Goal: Information Seeking & Learning: Compare options

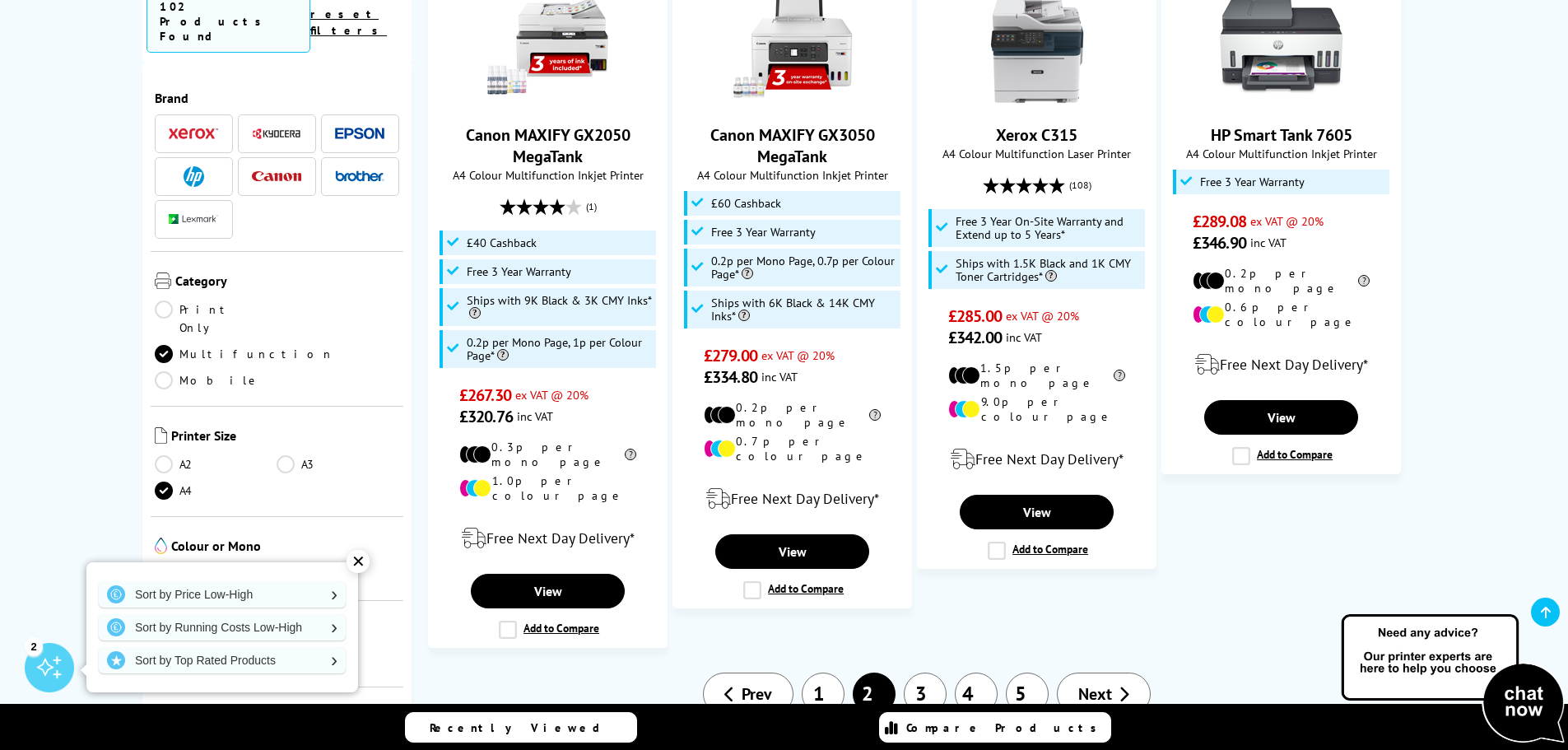
scroll to position [1976, 0]
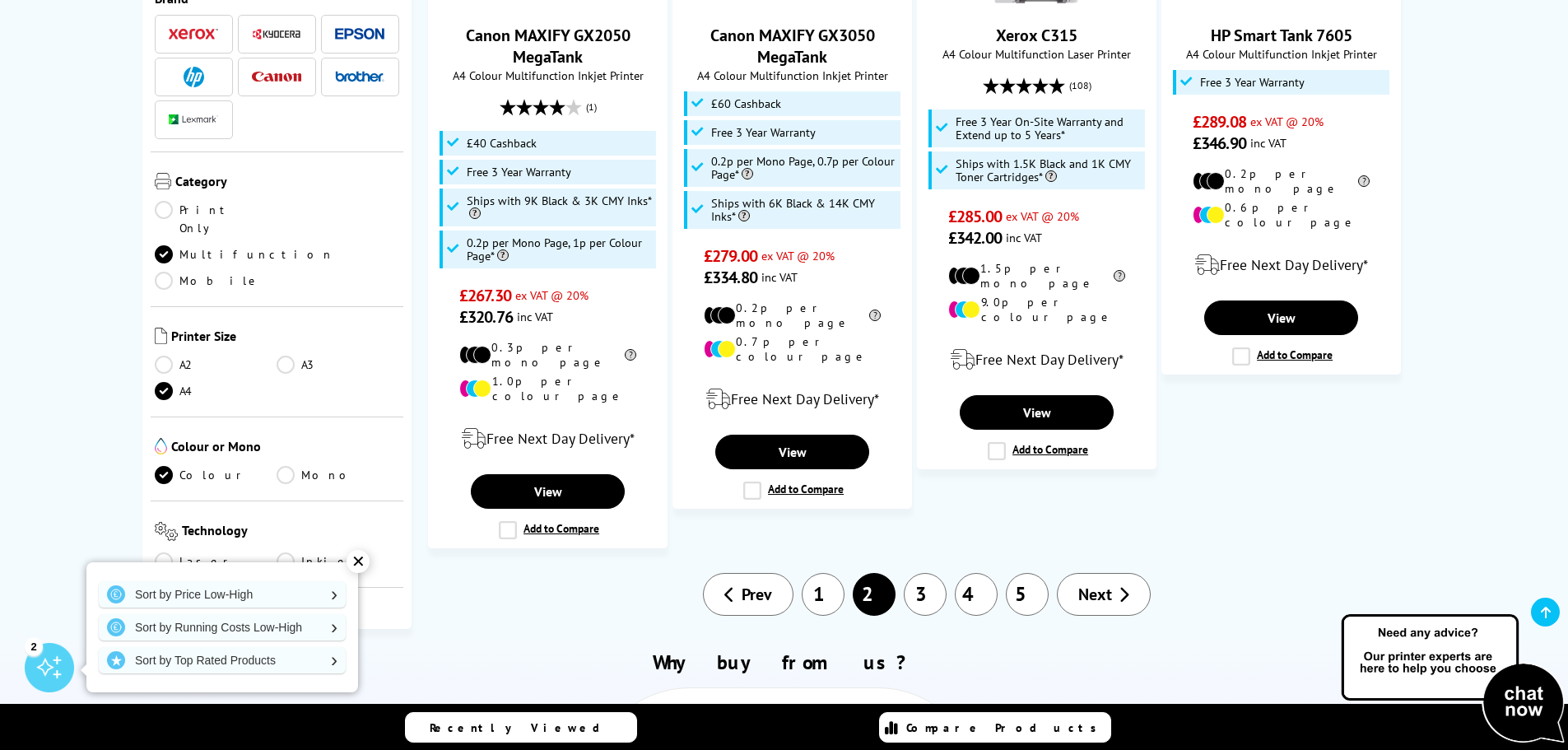
click at [1089, 583] on span "Next" at bounding box center [1095, 594] width 34 height 22
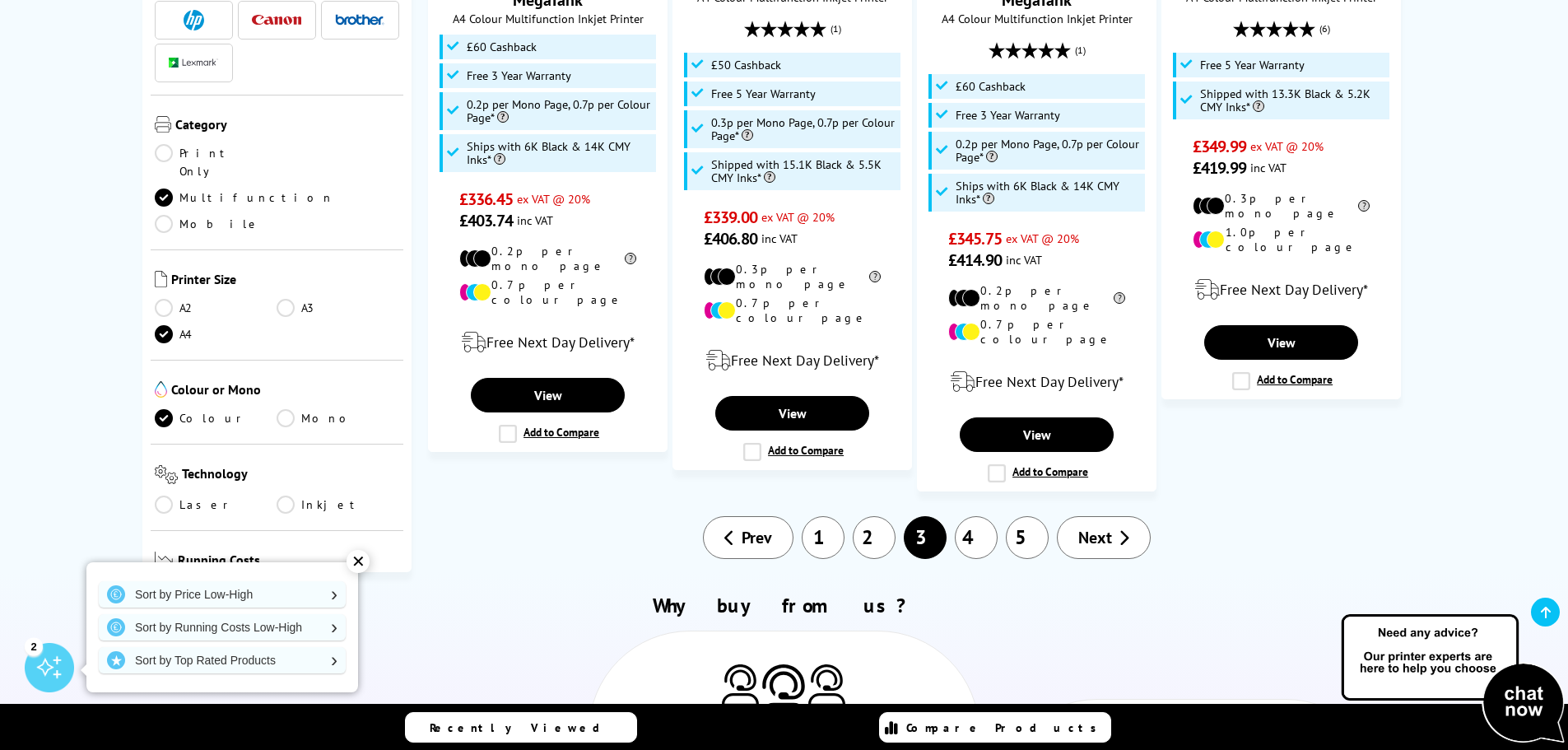
scroll to position [2223, 0]
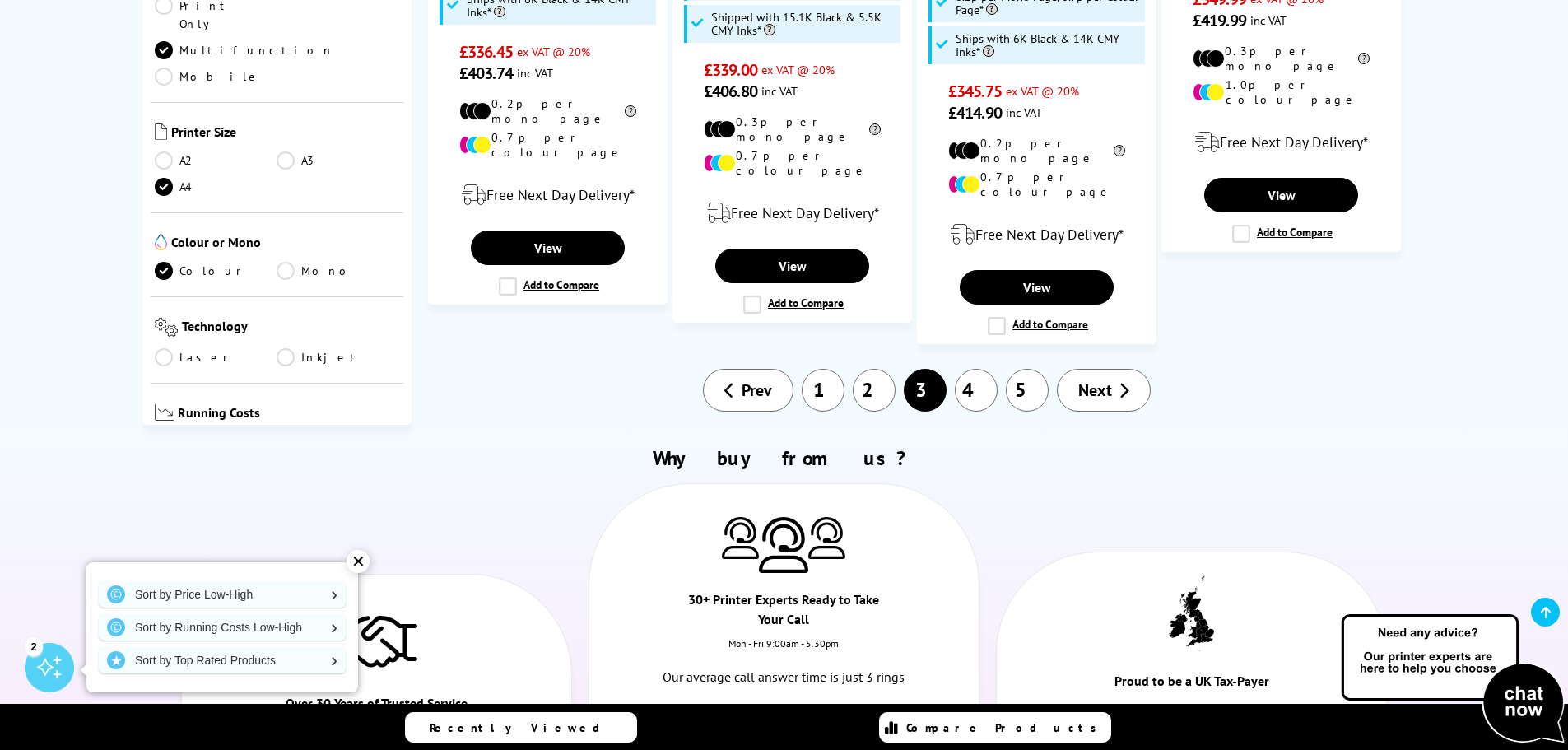
click at [1113, 369] on link "Next" at bounding box center [1103, 390] width 94 height 42
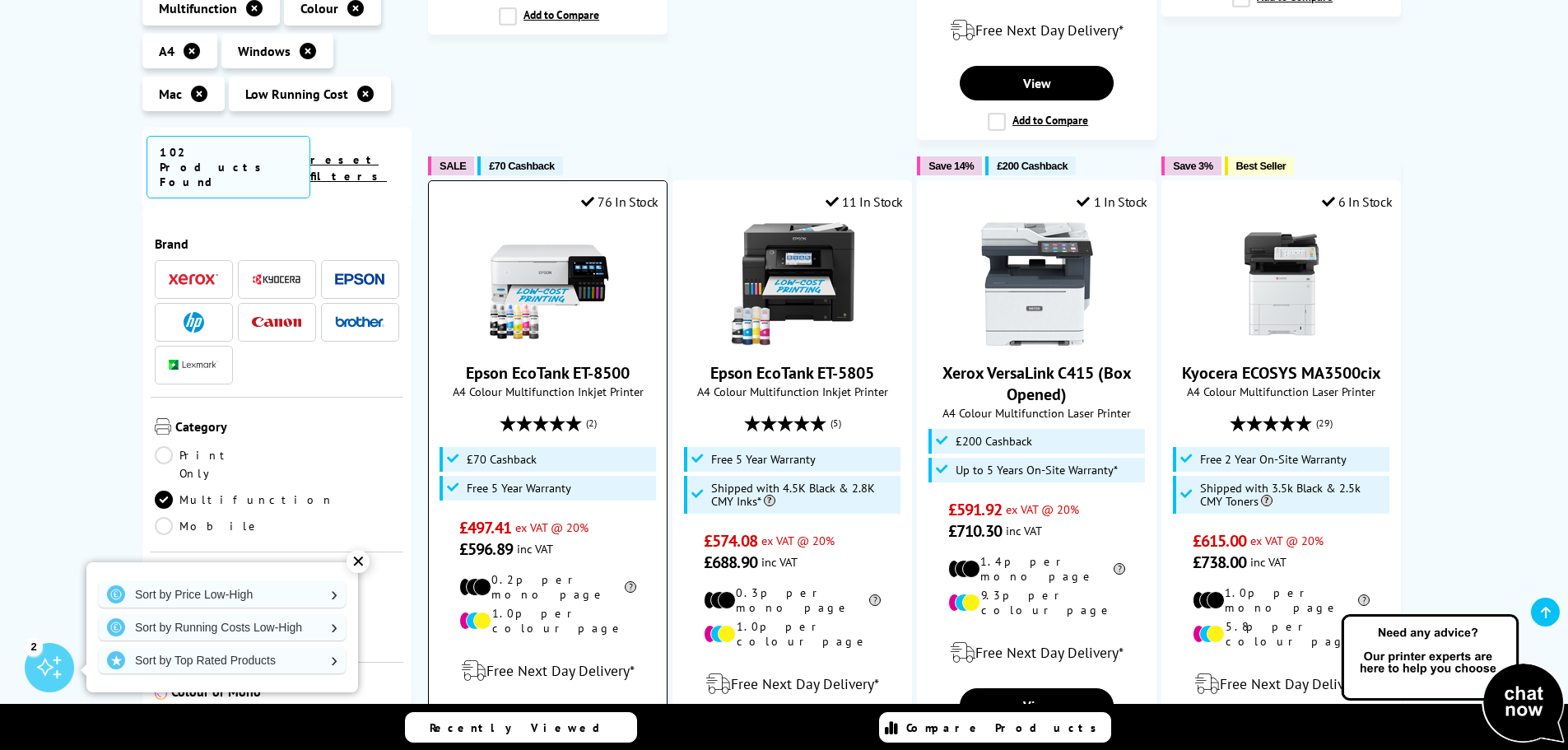
scroll to position [1976, 0]
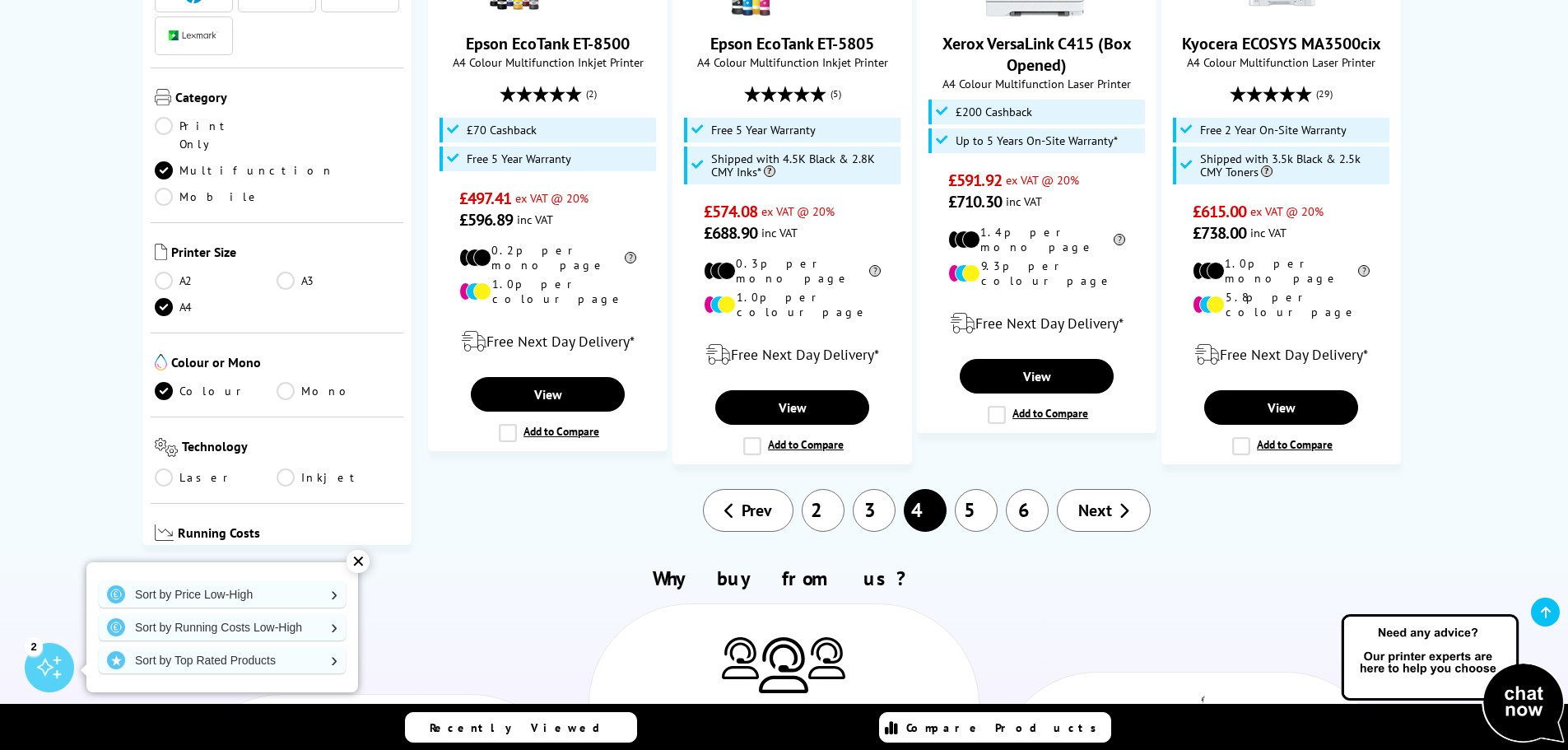
click at [1126, 503] on icon at bounding box center [1123, 510] width 10 height 16
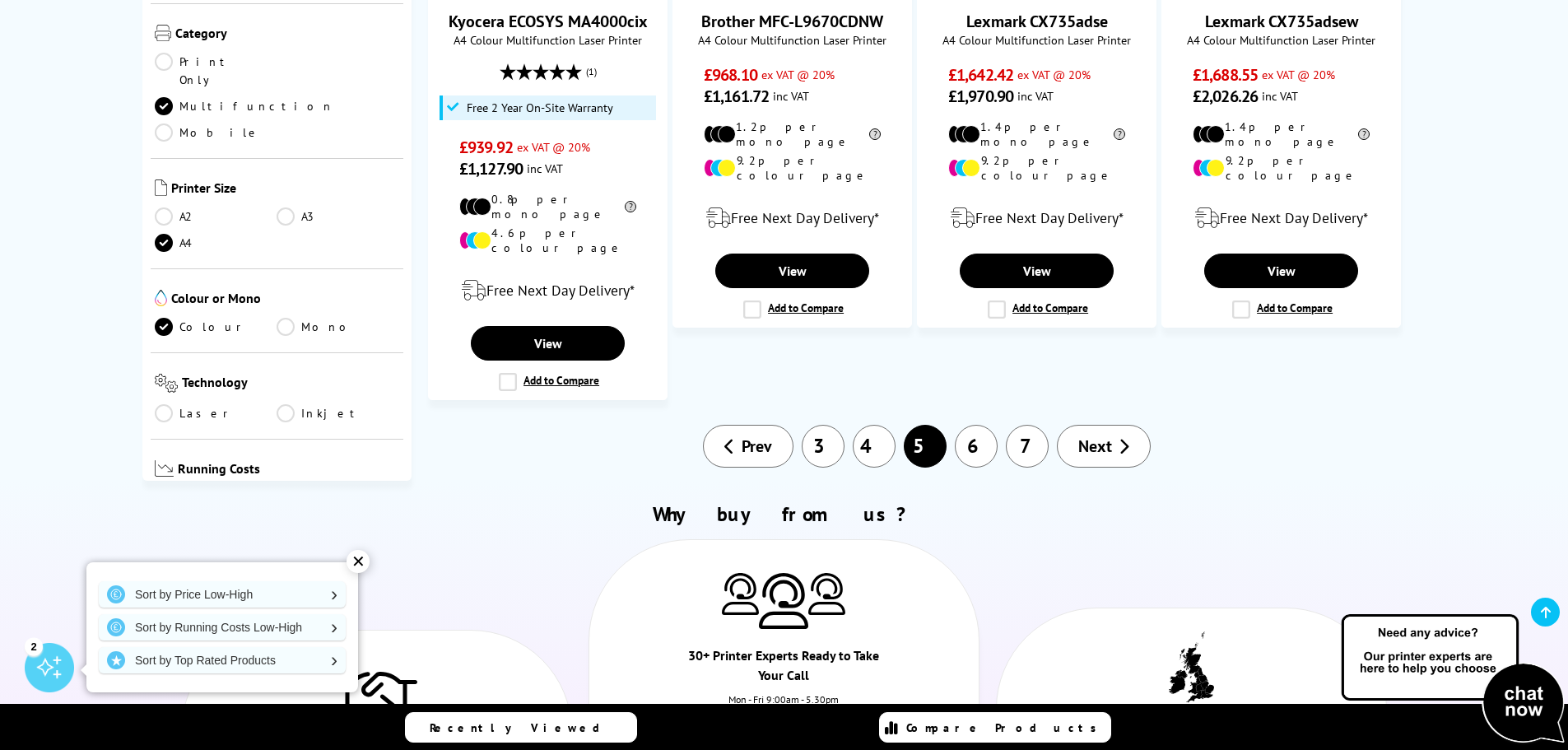
scroll to position [1893, 0]
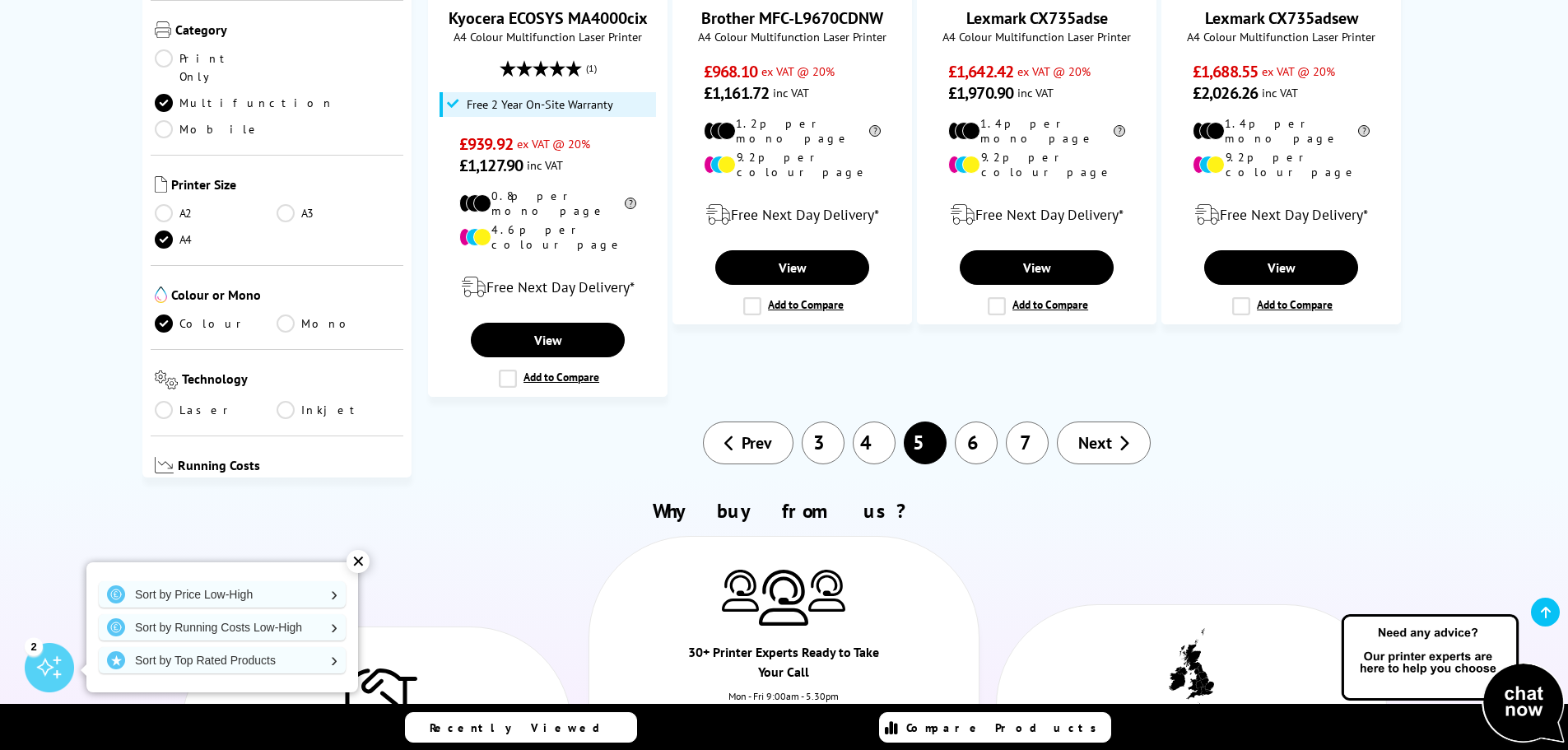
click at [1094, 432] on span "Next" at bounding box center [1095, 442] width 34 height 22
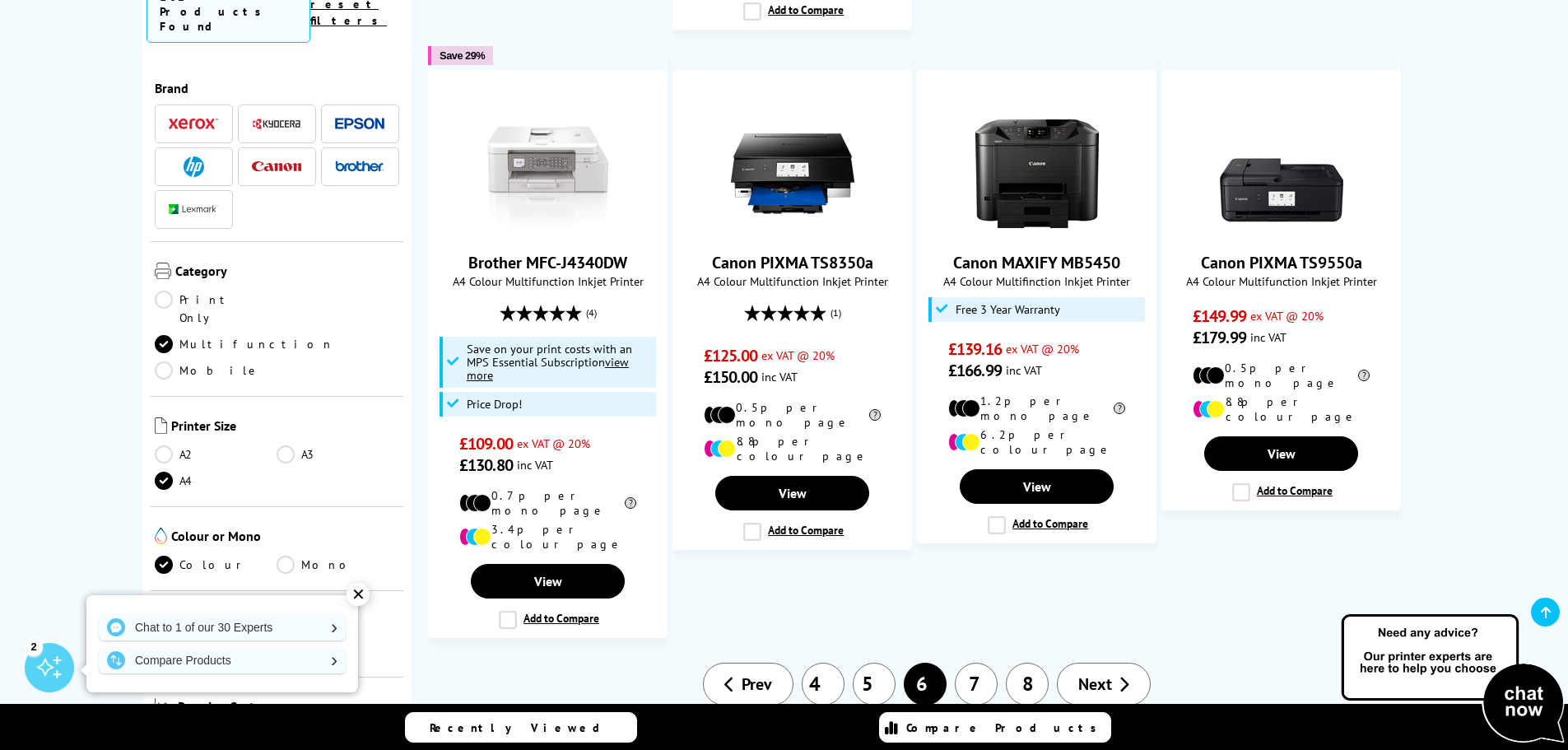
scroll to position [1564, 0]
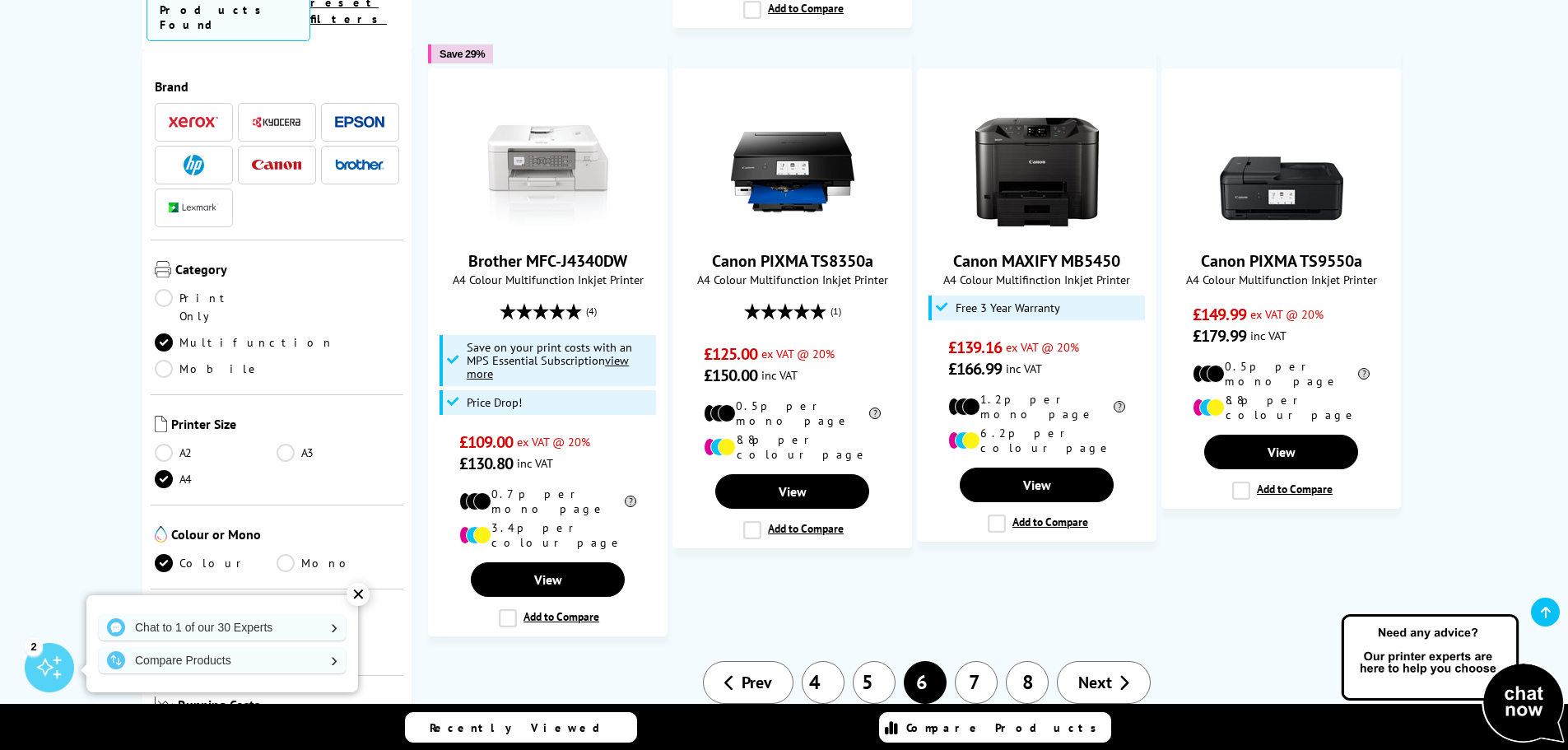
click at [1101, 672] on span "Next" at bounding box center [1095, 682] width 34 height 22
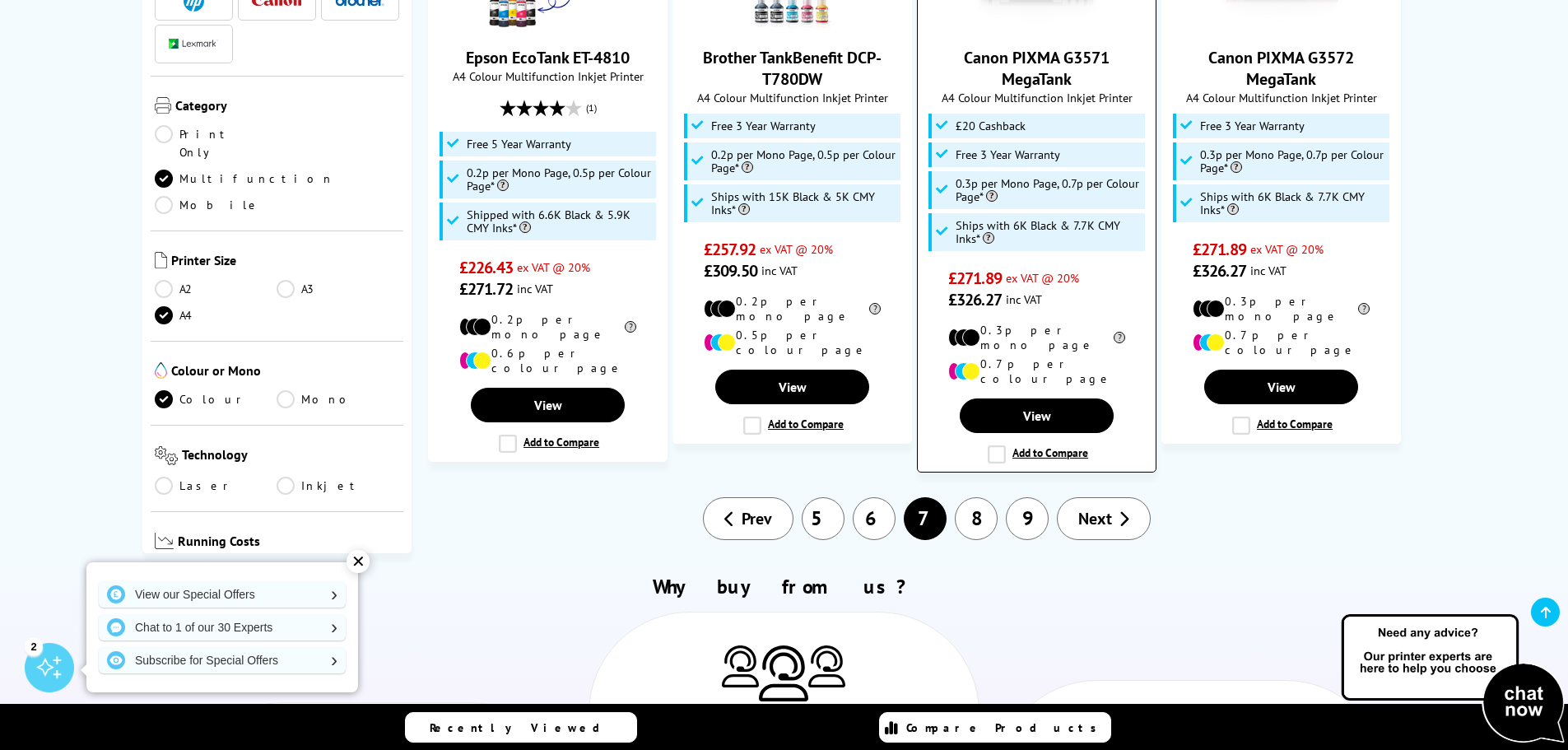
scroll to position [1811, 0]
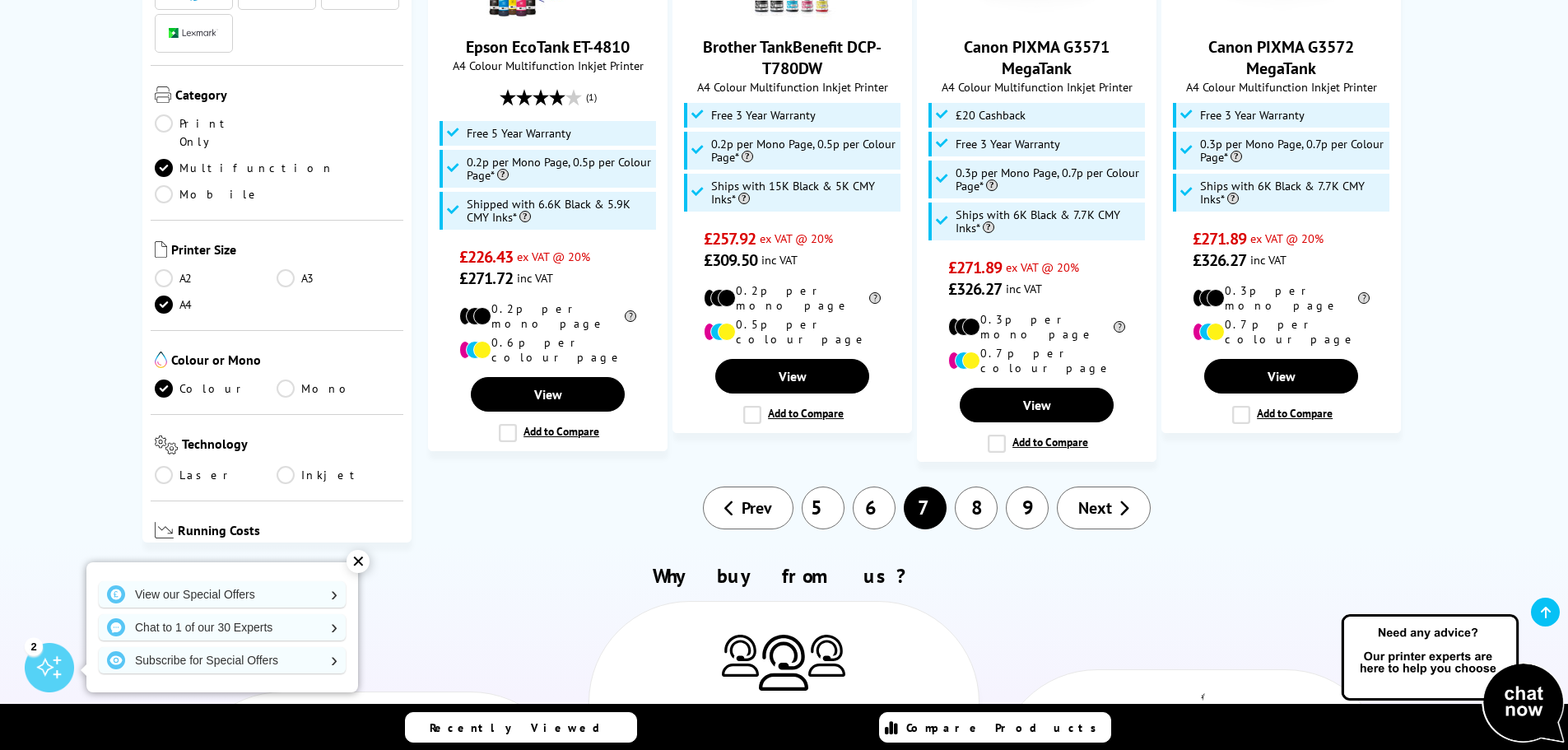
click at [1130, 487] on link "Next" at bounding box center [1103, 507] width 94 height 42
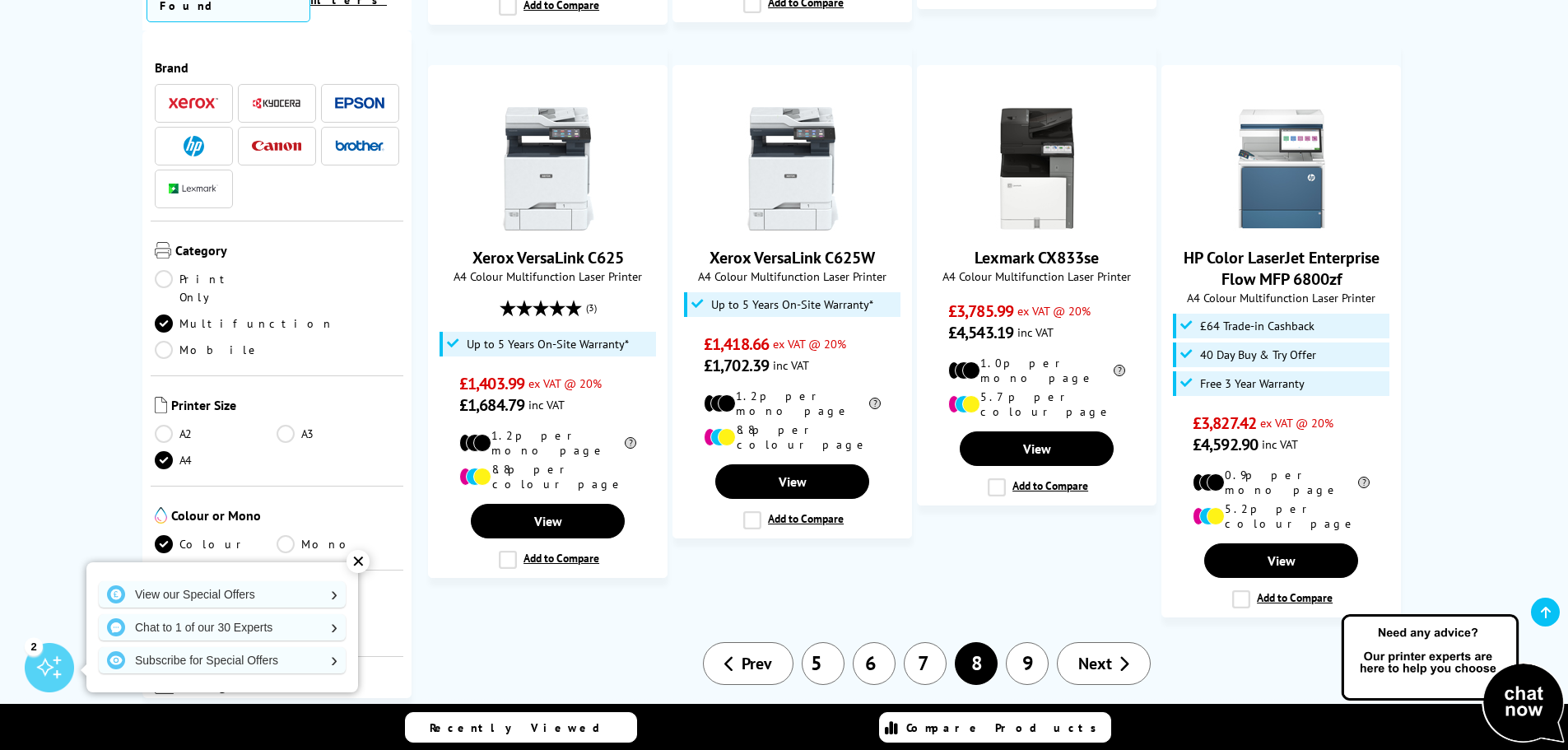
scroll to position [1564, 0]
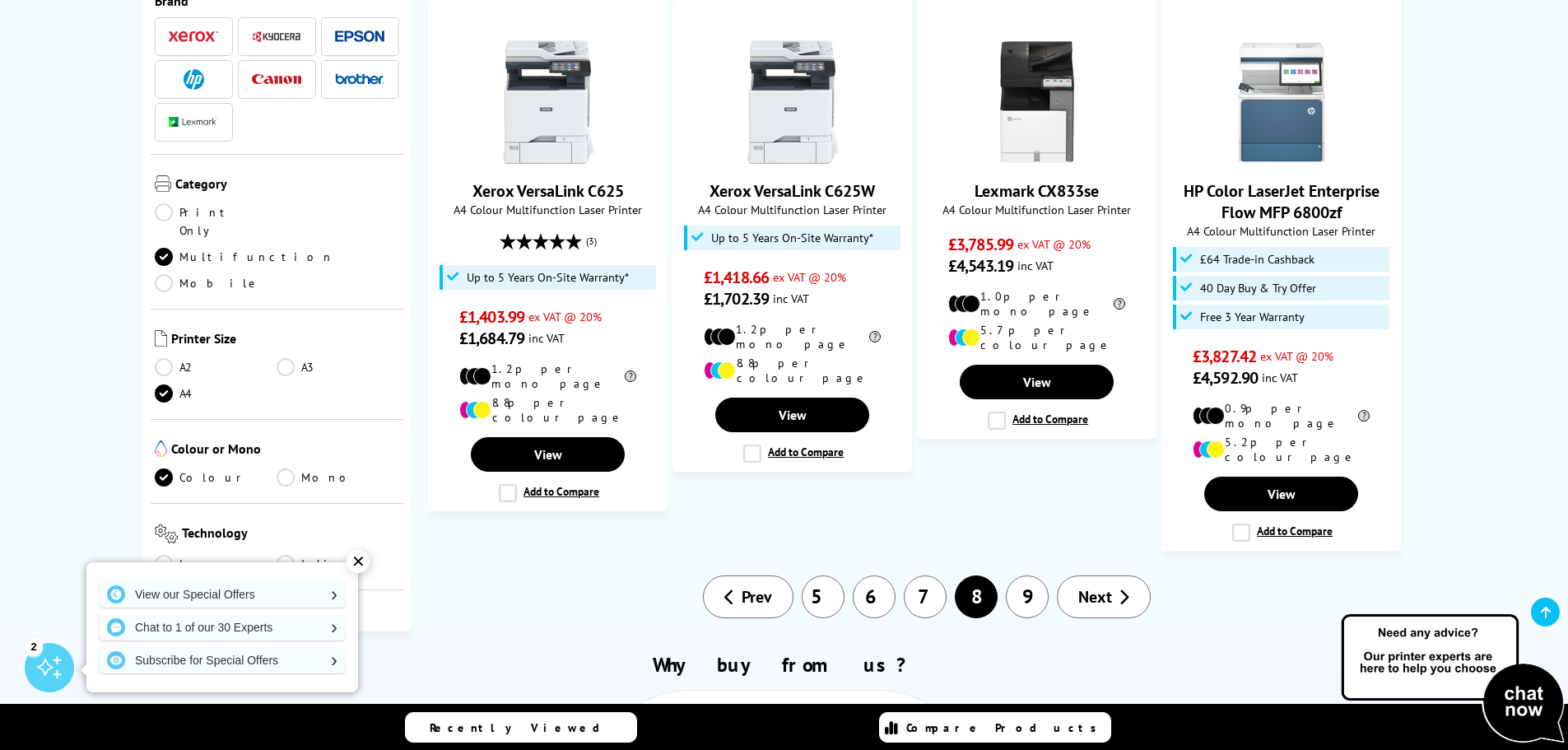
click at [1100, 586] on span "Next" at bounding box center [1095, 597] width 34 height 22
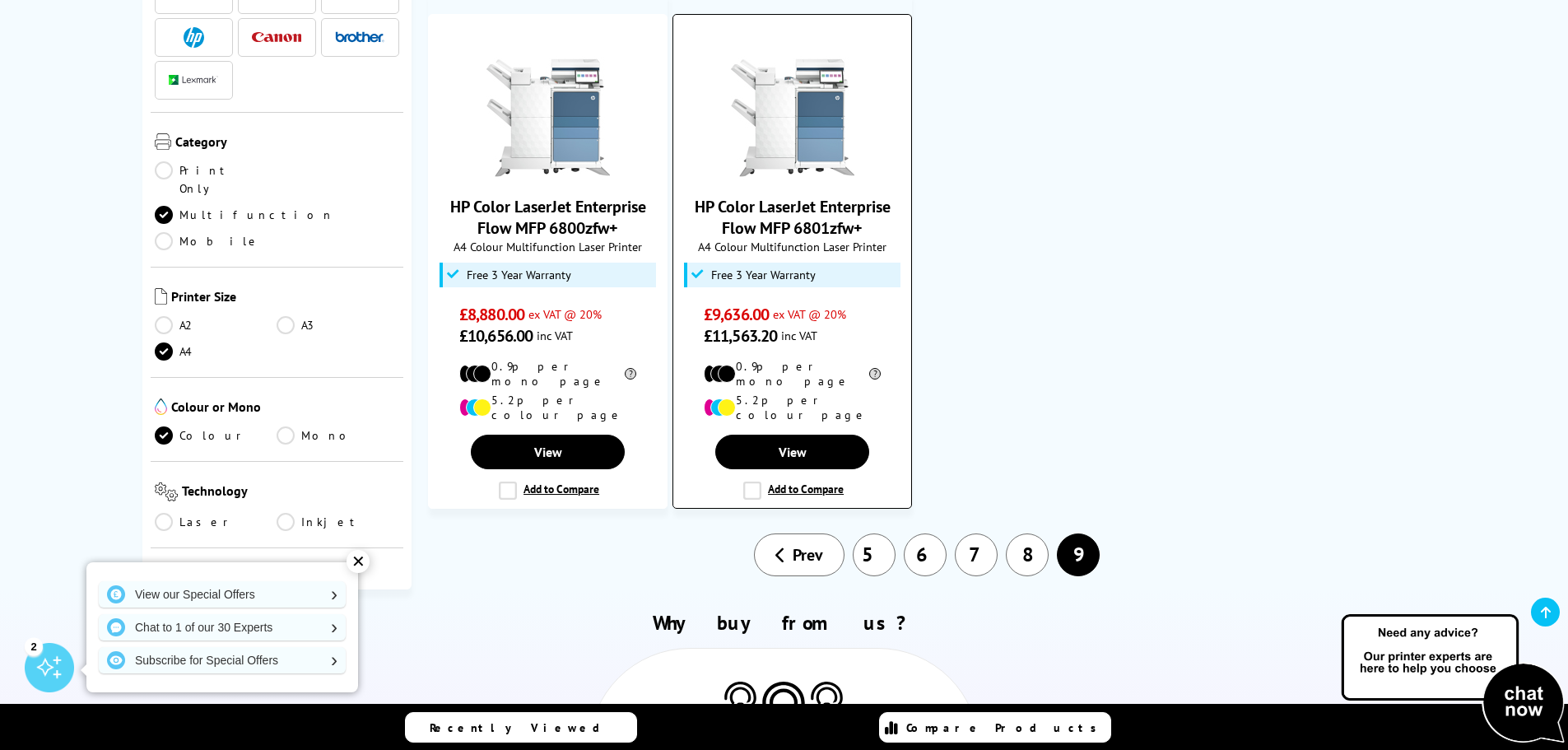
scroll to position [988, 0]
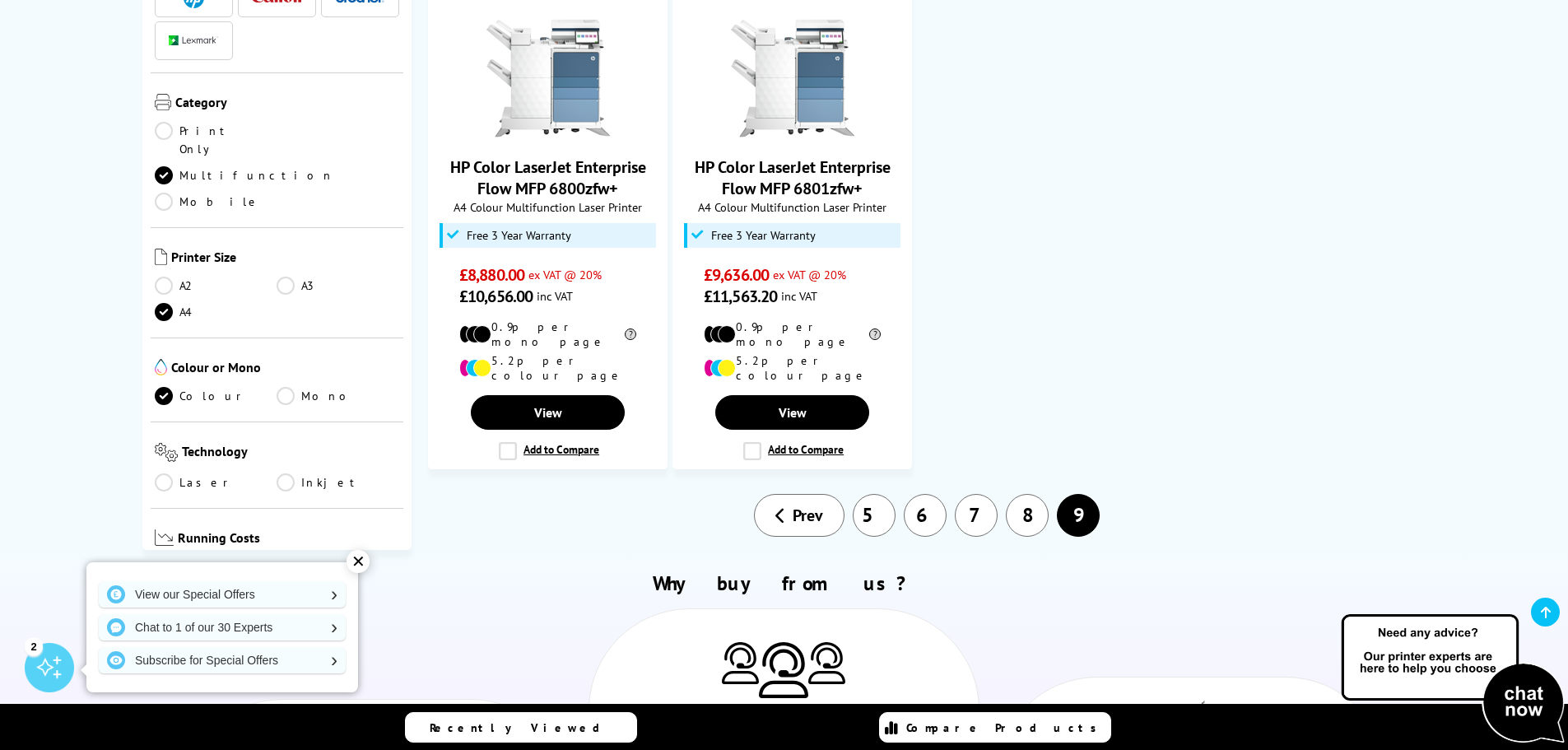
click at [875, 494] on link "5" at bounding box center [873, 515] width 42 height 42
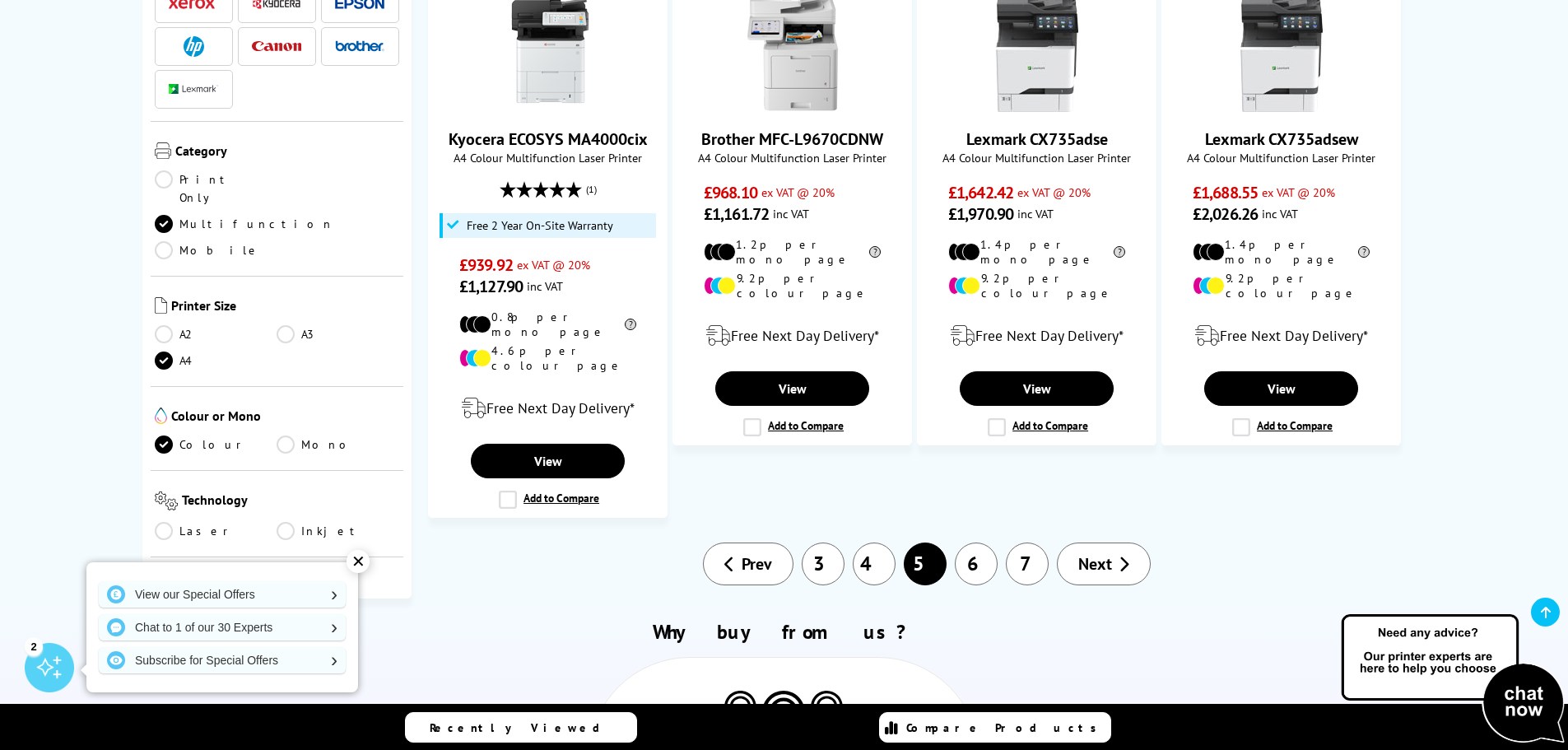
scroll to position [1811, 0]
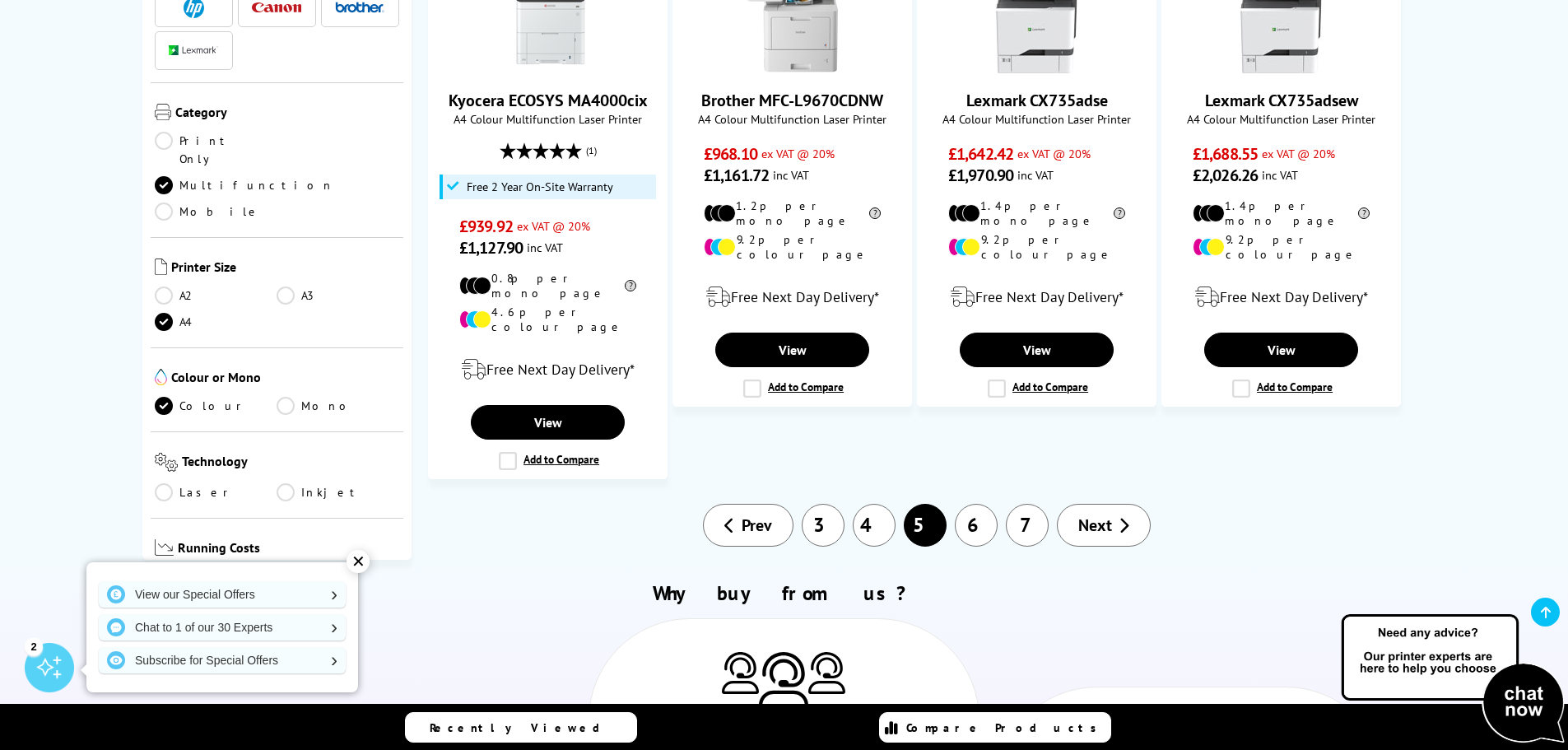
click at [824, 503] on link "3" at bounding box center [822, 524] width 42 height 42
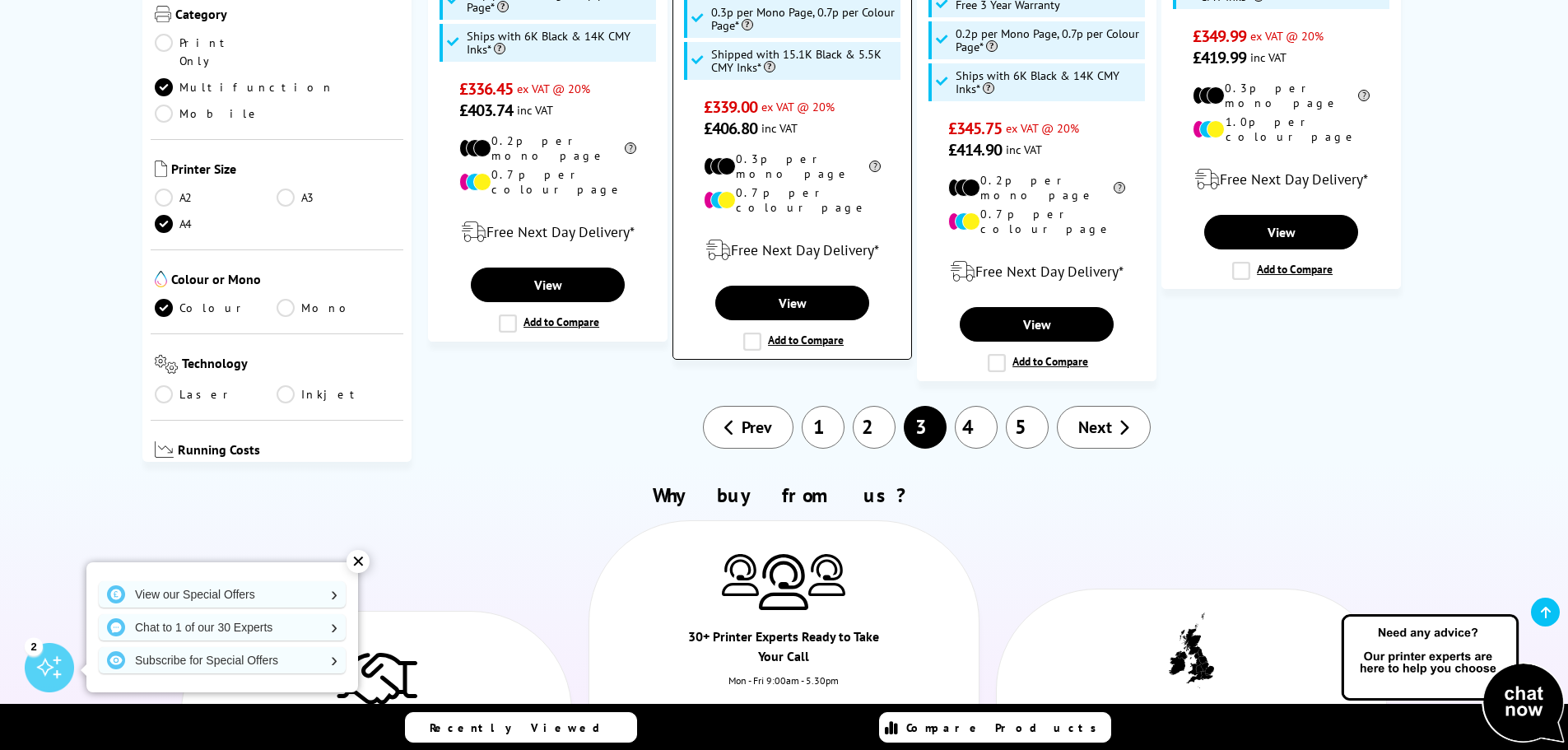
scroll to position [2306, 0]
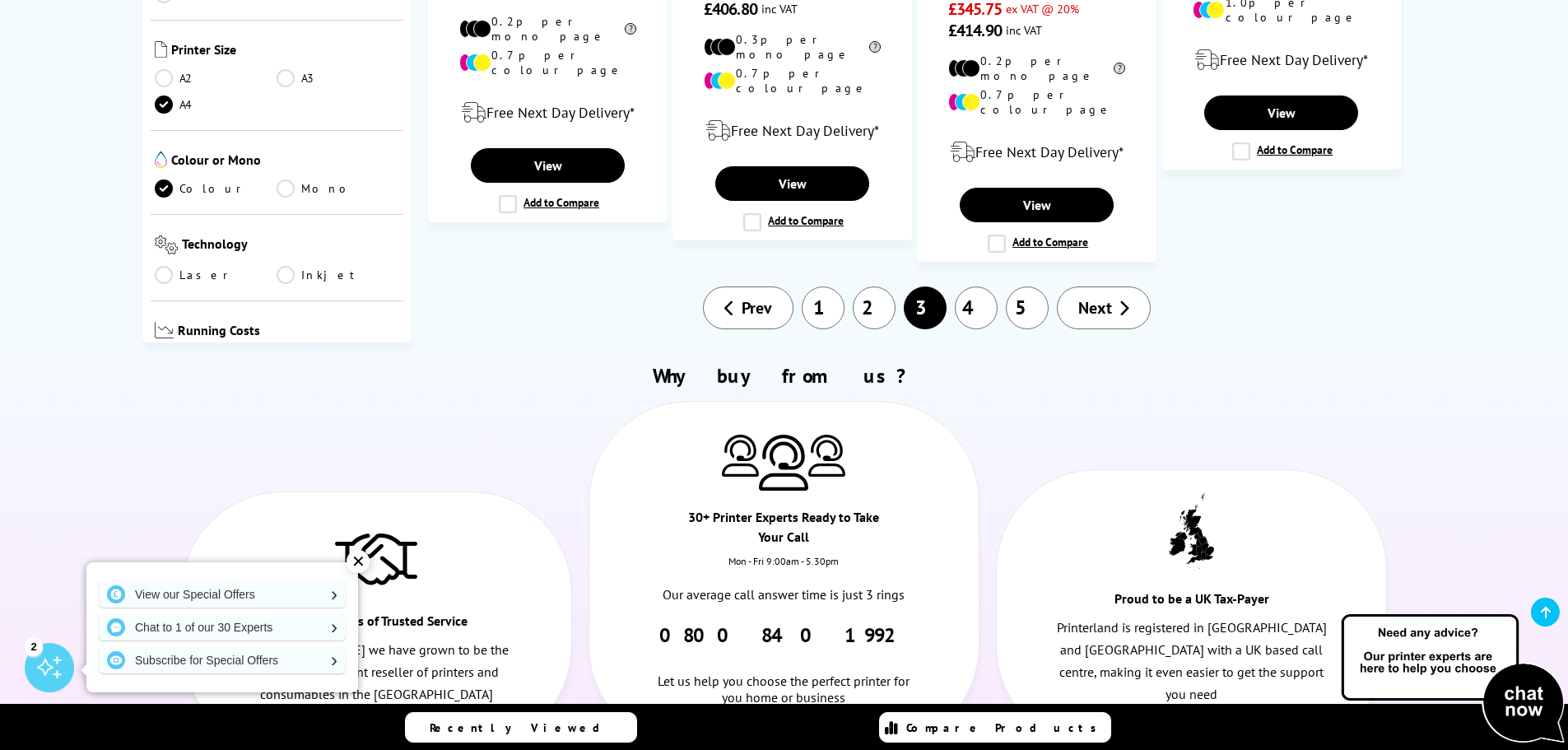
click at [819, 286] on link "1" at bounding box center [822, 307] width 42 height 42
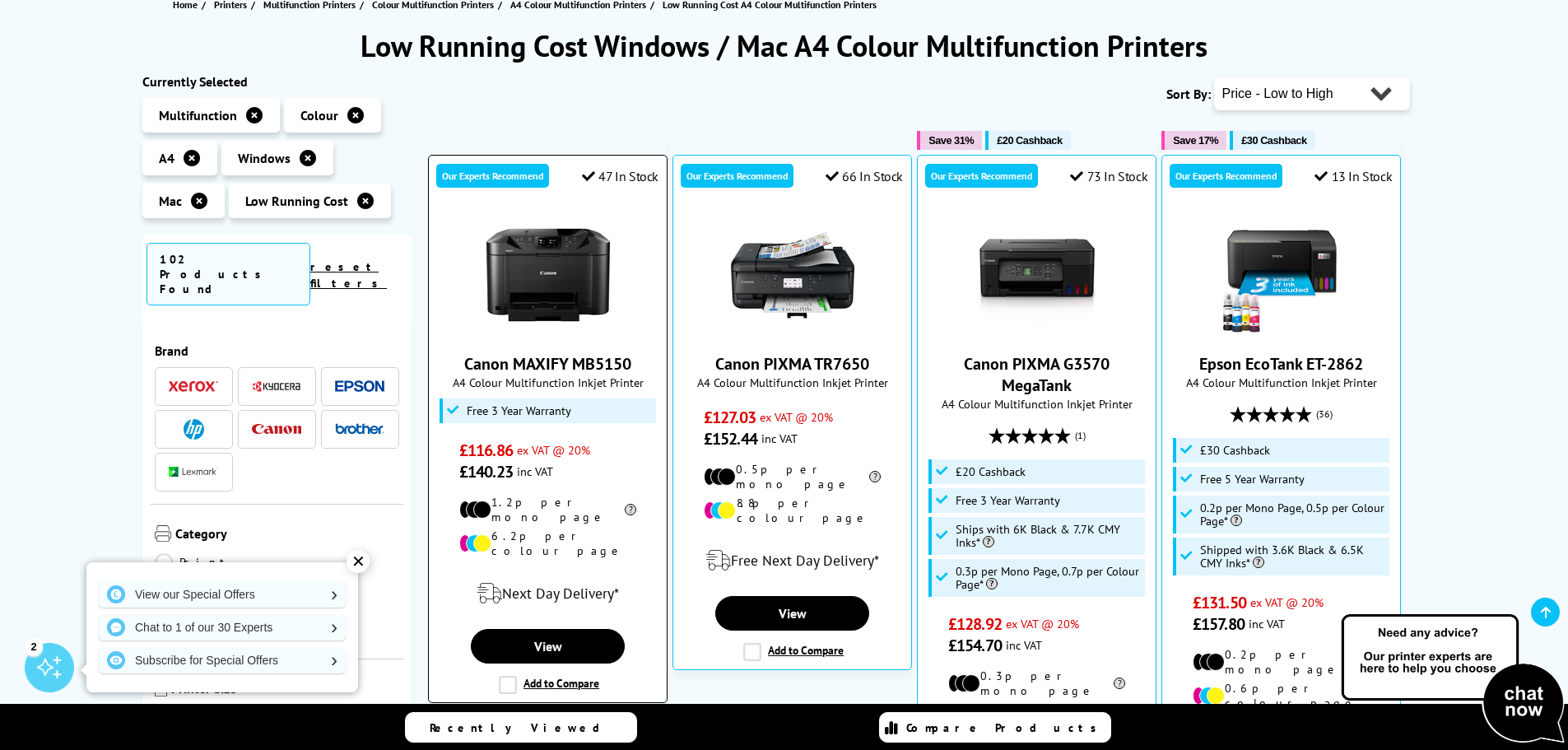
scroll to position [247, 0]
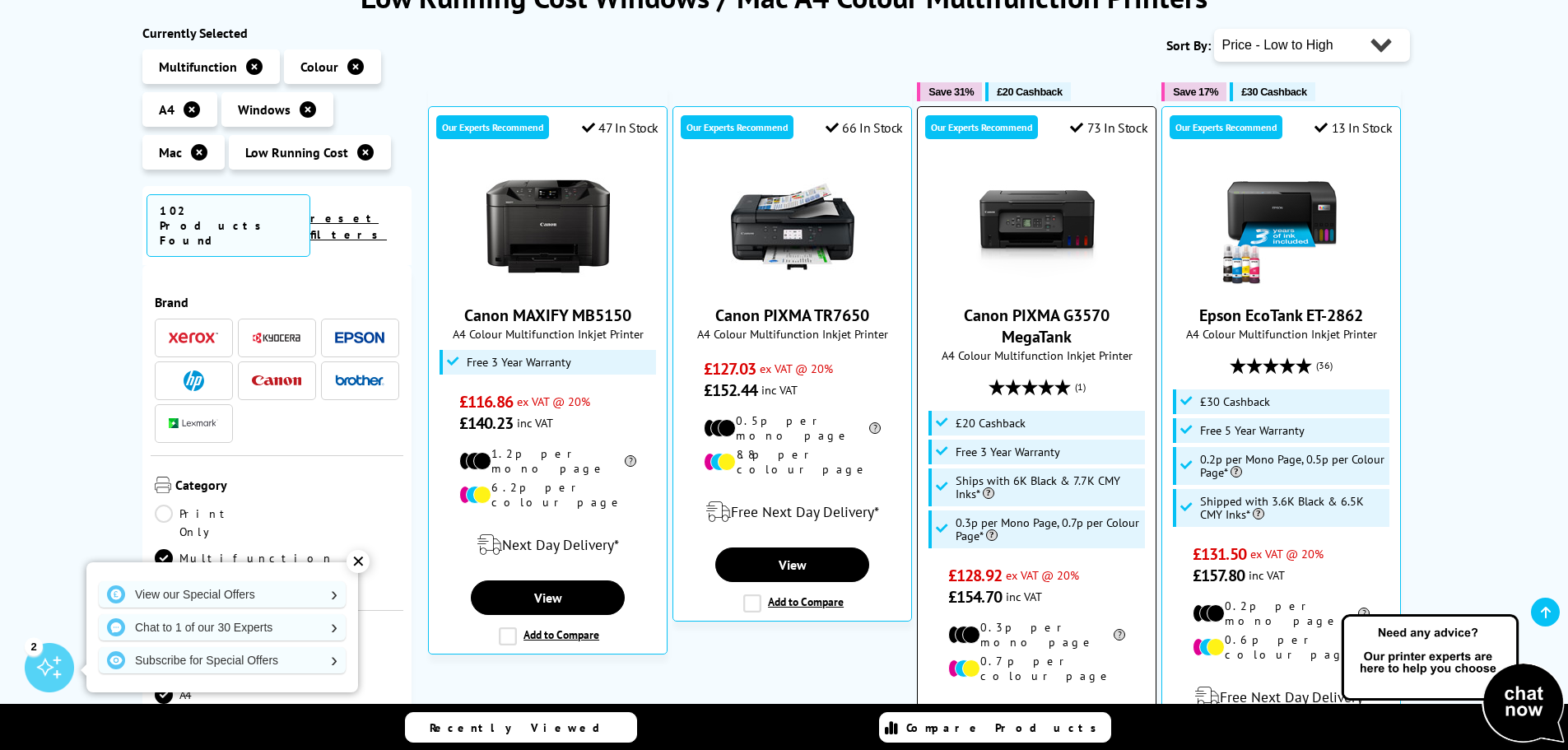
click at [1034, 231] on img at bounding box center [1037, 226] width 123 height 123
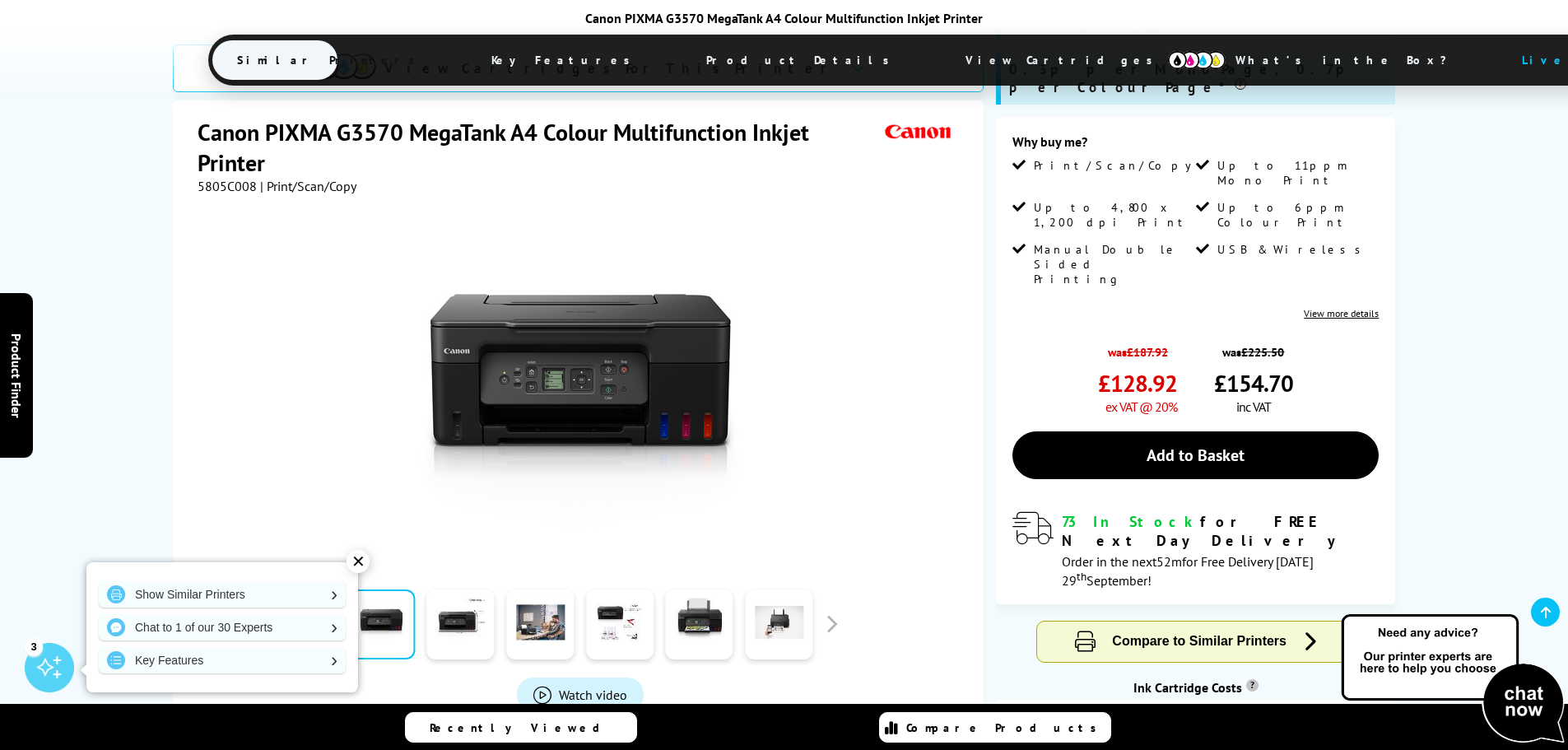
scroll to position [411, 0]
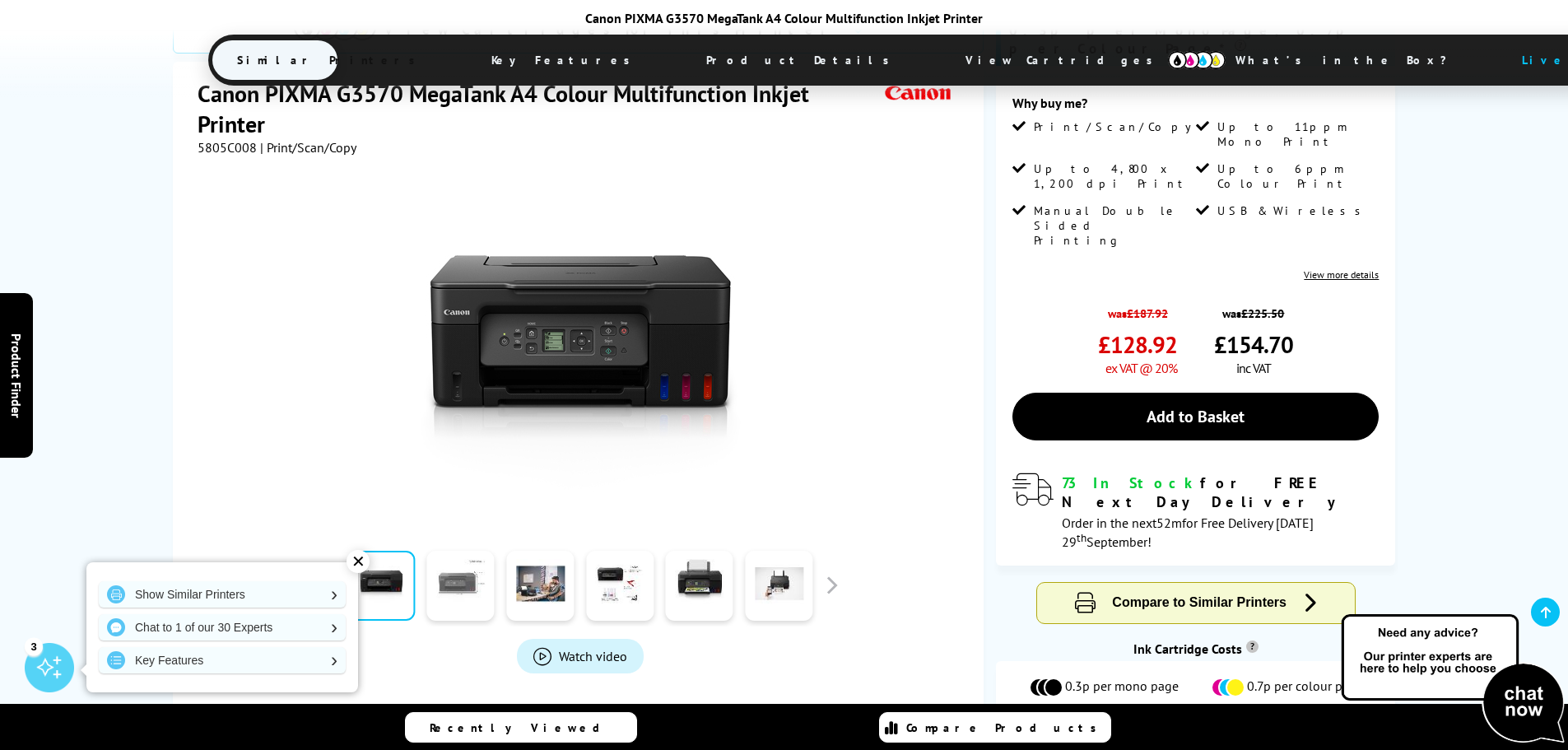
click at [438, 551] on link at bounding box center [461, 585] width 68 height 70
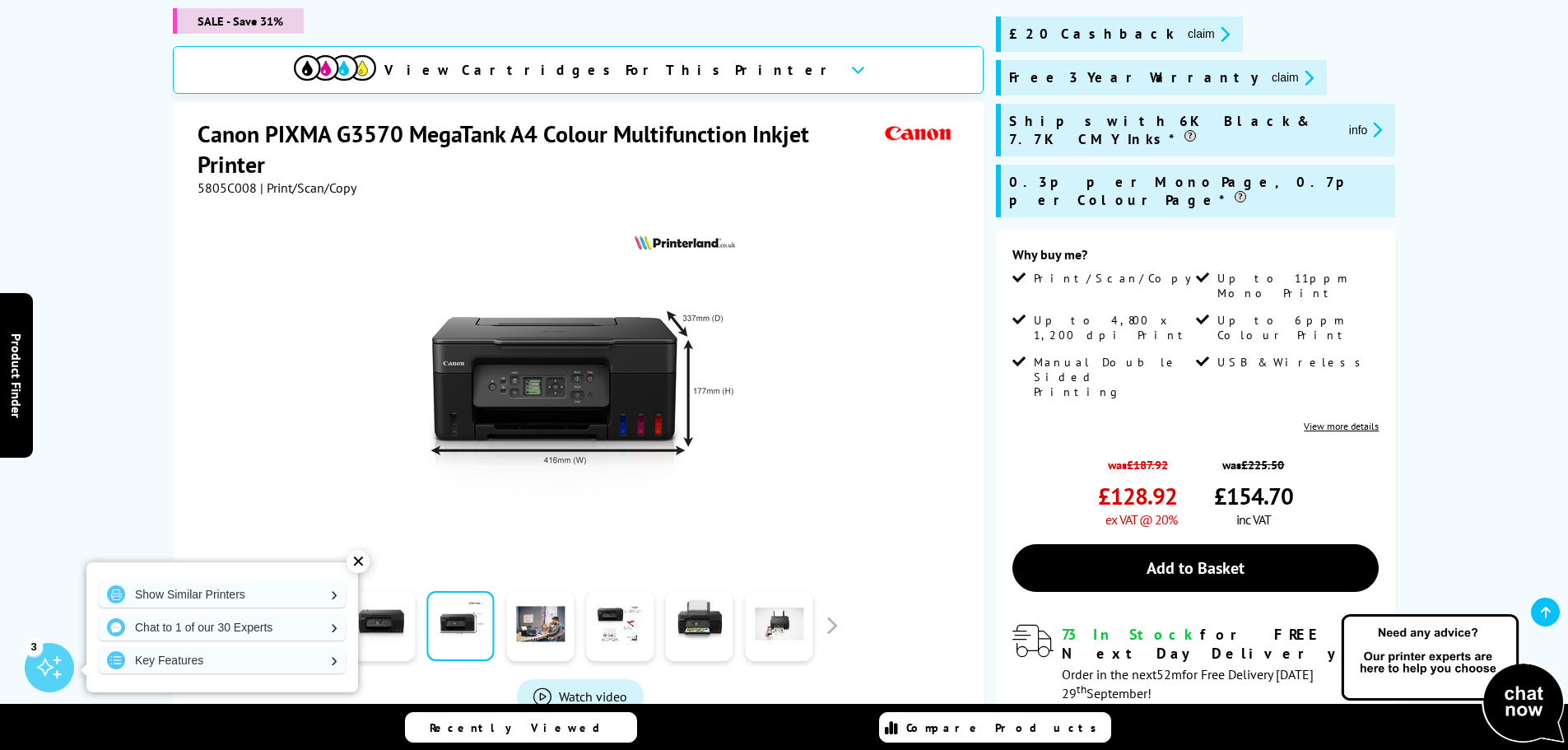
scroll to position [247, 0]
